Goal: Find specific fact: Find specific fact

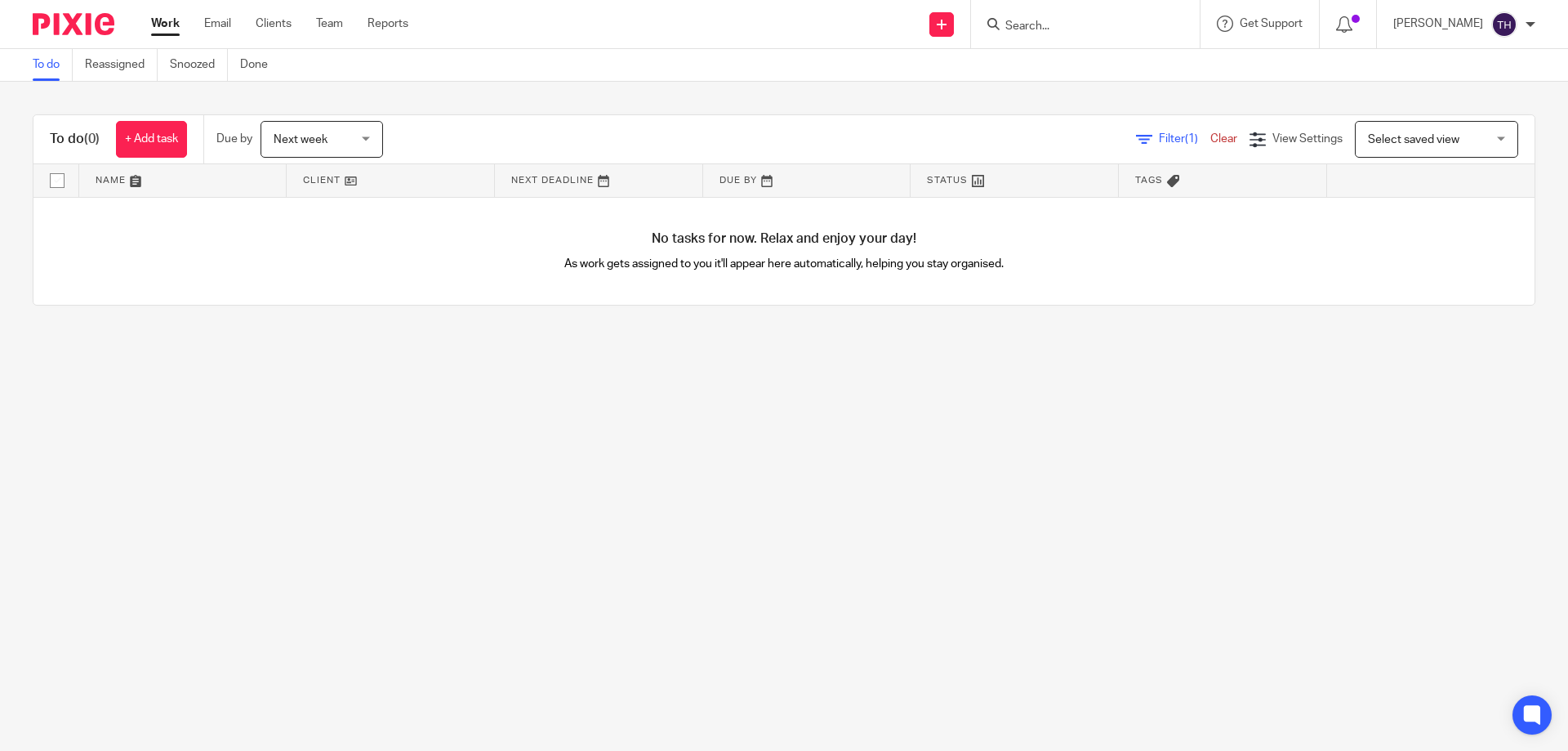
click at [1117, 24] on input "Search" at bounding box center [1078, 27] width 147 height 15
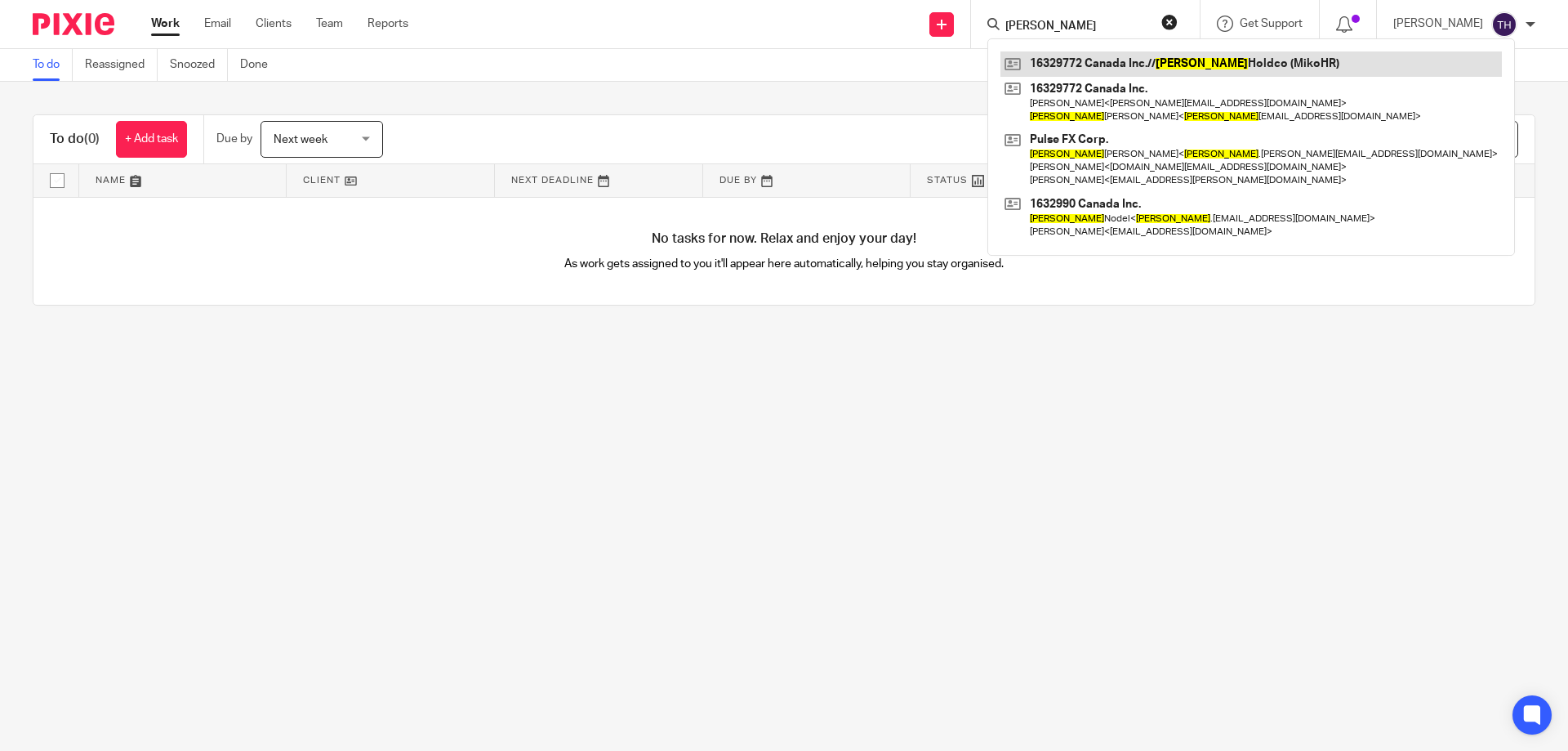
type input "shane"
click at [1125, 59] on link at bounding box center [1251, 63] width 502 height 24
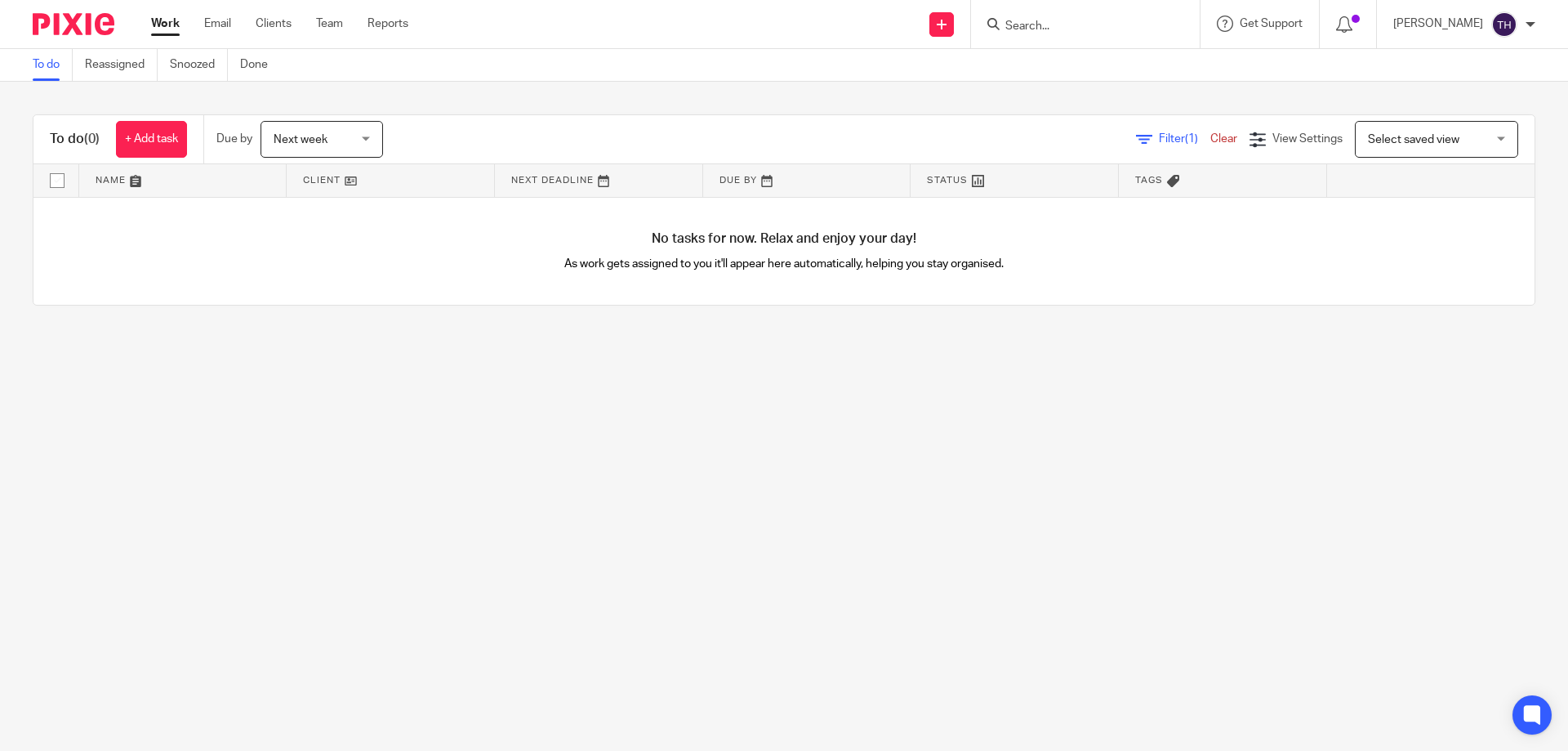
click at [1052, 29] on input "Search" at bounding box center [1078, 27] width 147 height 15
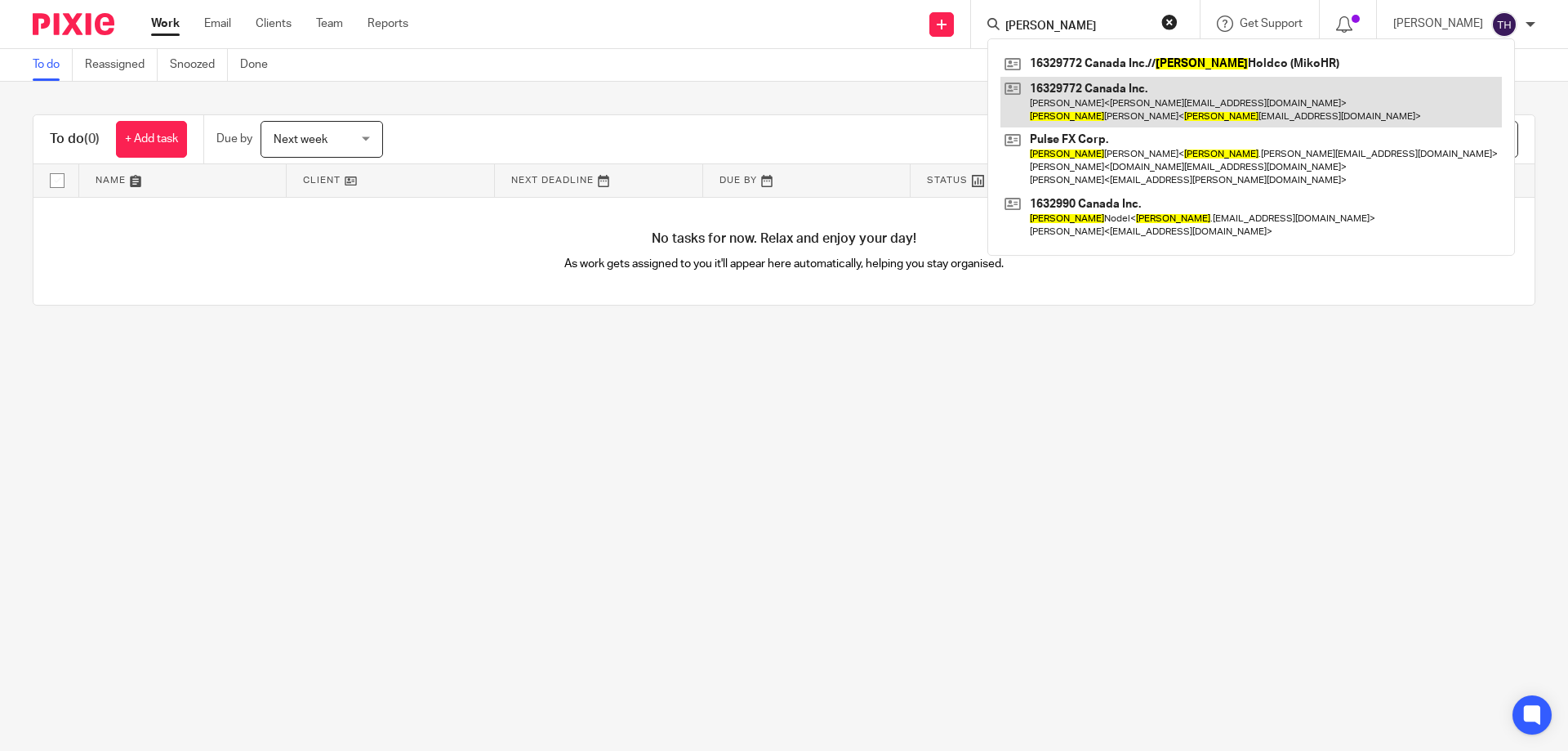
type input "shane"
click at [1114, 109] on link at bounding box center [1251, 102] width 502 height 51
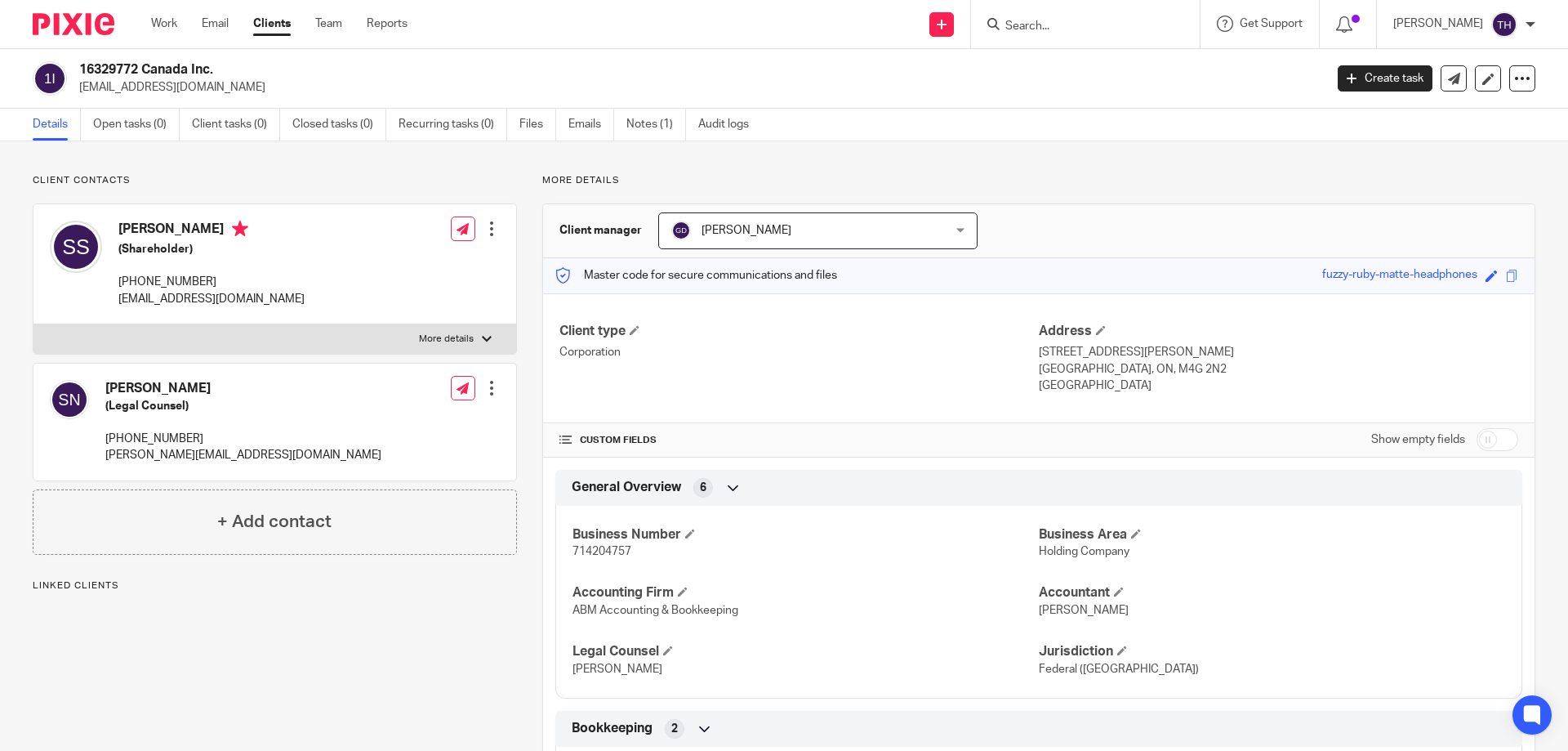
click at [595, 548] on span "714204757" at bounding box center [601, 551] width 59 height 11
copy span "714204757"
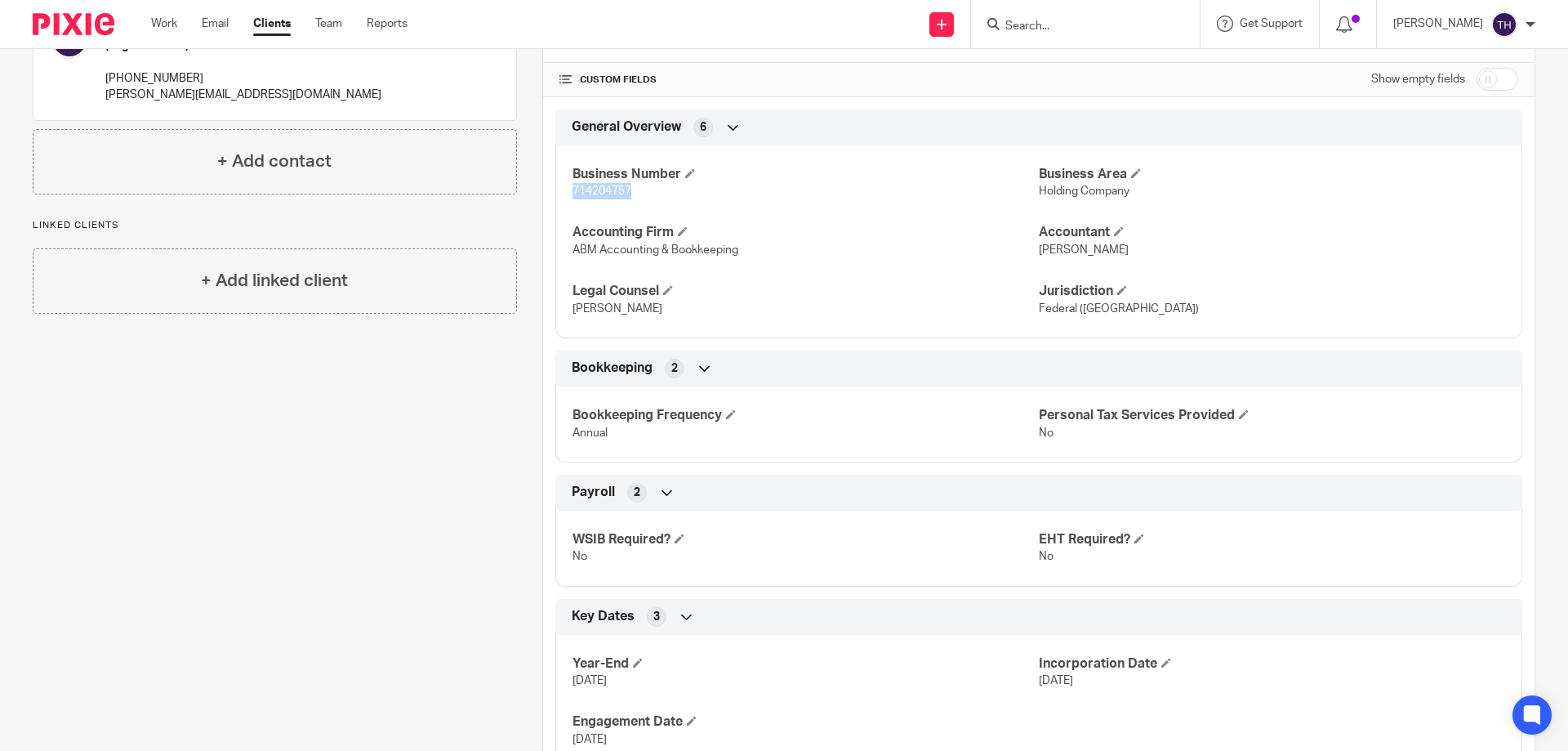
scroll to position [424, 0]
